Goal: Task Accomplishment & Management: Complete application form

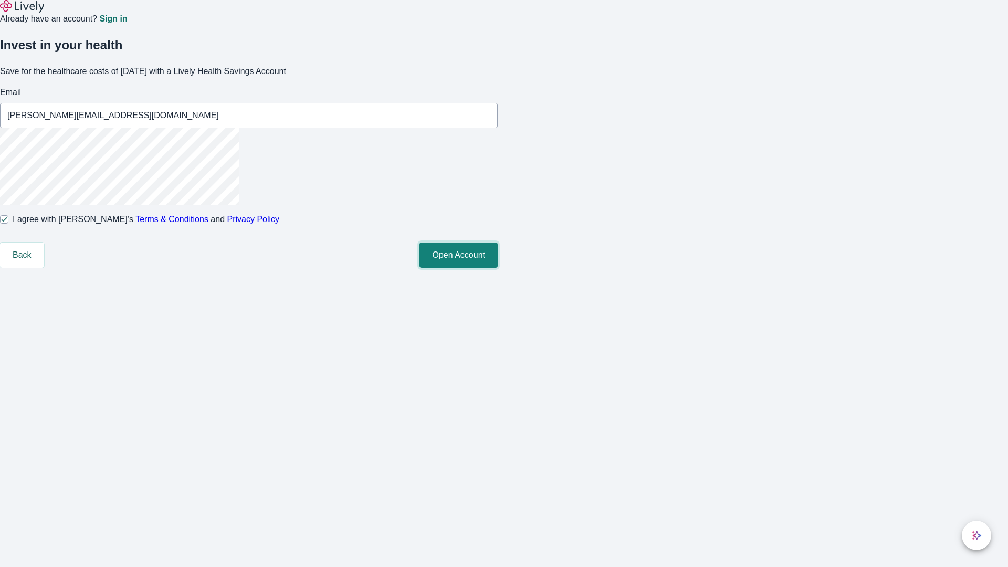
click at [498, 268] on button "Open Account" at bounding box center [458, 254] width 78 height 25
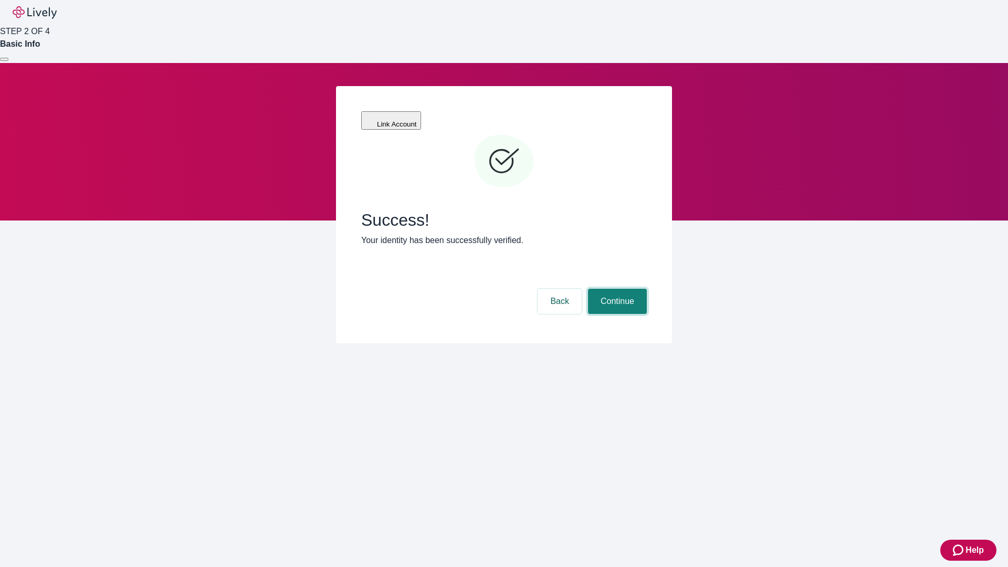
click at [616, 289] on button "Continue" at bounding box center [617, 301] width 59 height 25
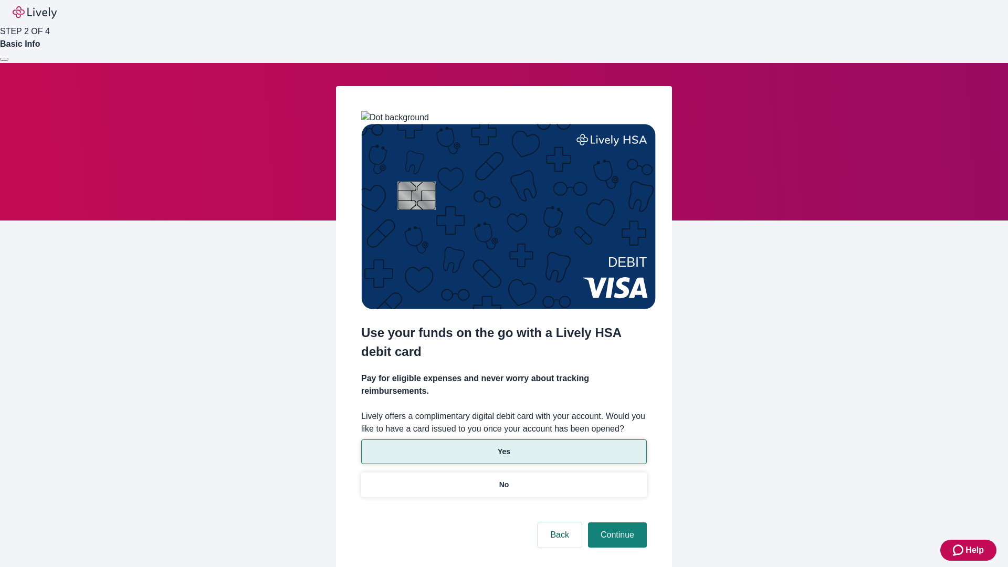
click at [503, 446] on p "Yes" at bounding box center [504, 451] width 13 height 11
click at [616, 522] on button "Continue" at bounding box center [617, 534] width 59 height 25
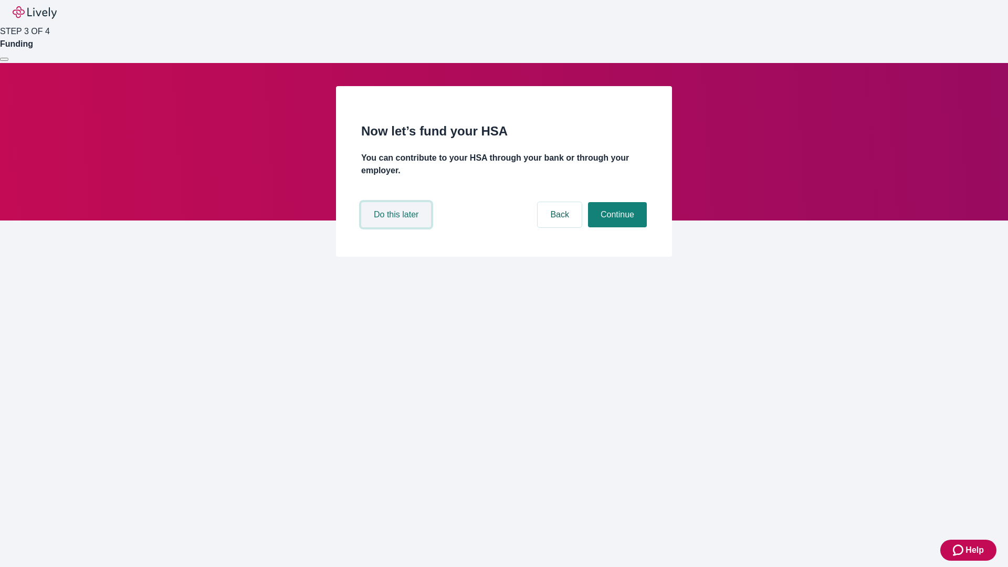
click at [397, 227] on button "Do this later" at bounding box center [396, 214] width 70 height 25
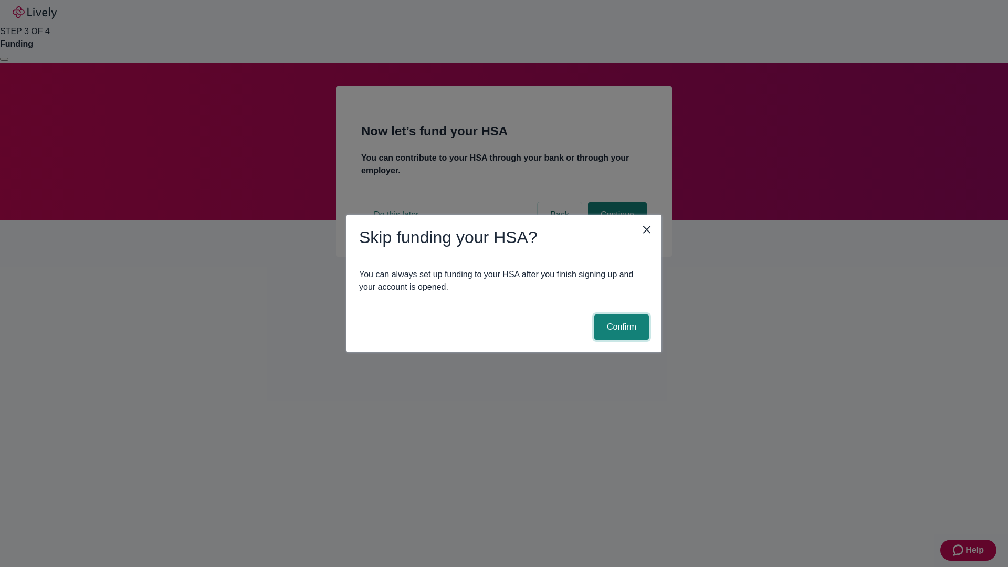
click at [620, 327] on button "Confirm" at bounding box center [621, 326] width 55 height 25
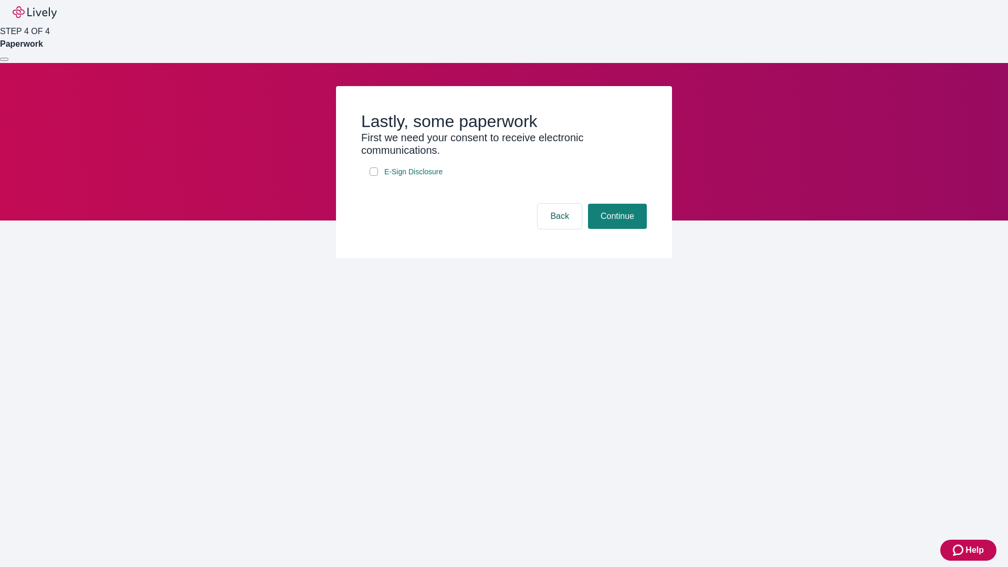
click at [374, 176] on input "E-Sign Disclosure" at bounding box center [373, 171] width 8 height 8
checkbox input "true"
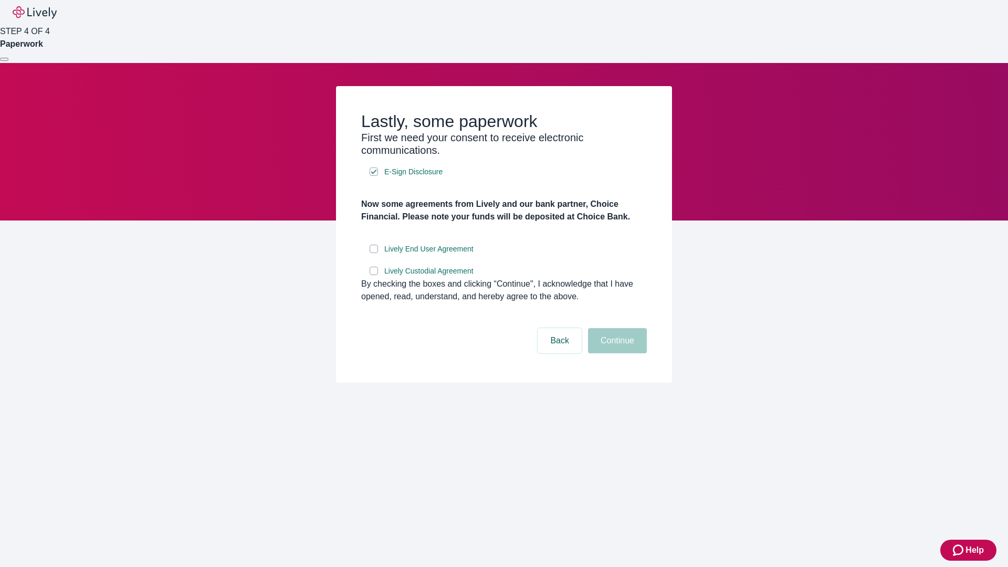
click at [374, 253] on input "Lively End User Agreement" at bounding box center [373, 249] width 8 height 8
checkbox input "true"
click at [374, 275] on input "Lively Custodial Agreement" at bounding box center [373, 271] width 8 height 8
checkbox input "true"
click at [616, 353] on button "Continue" at bounding box center [617, 340] width 59 height 25
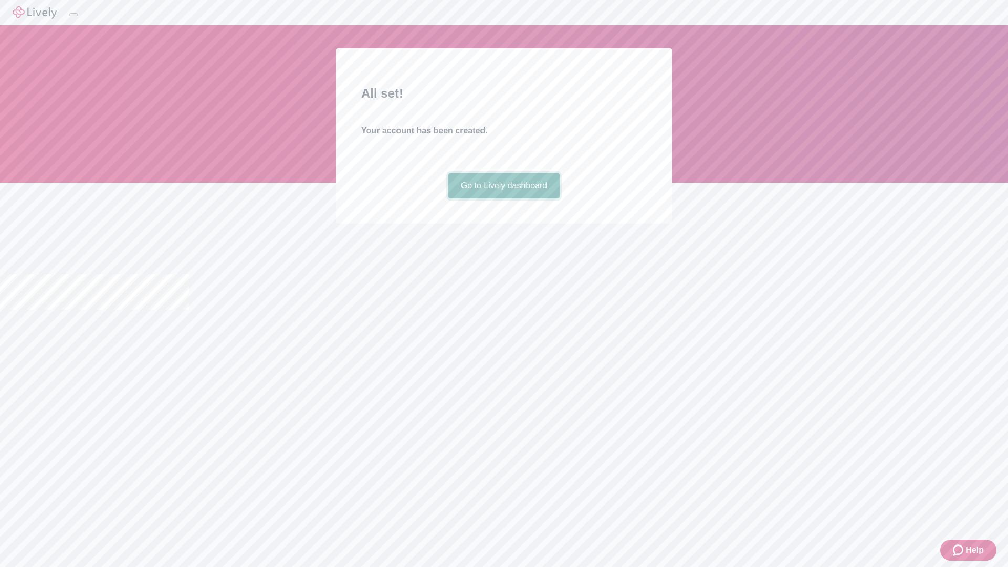
click at [503, 198] on link "Go to Lively dashboard" at bounding box center [504, 185] width 112 height 25
